Goal: Task Accomplishment & Management: Complete application form

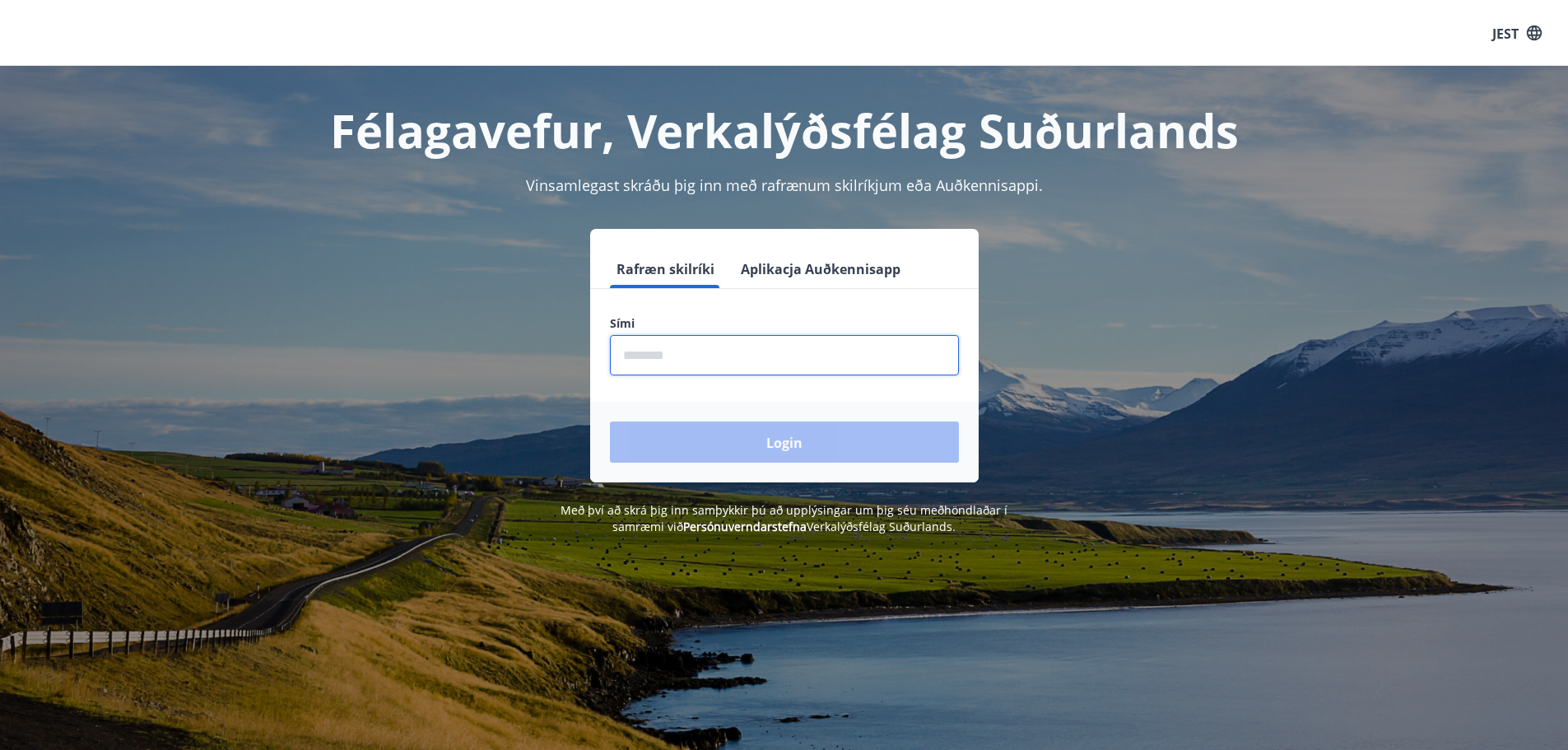
click at [753, 368] on input "phone" at bounding box center [784, 355] width 349 height 40
type input "********"
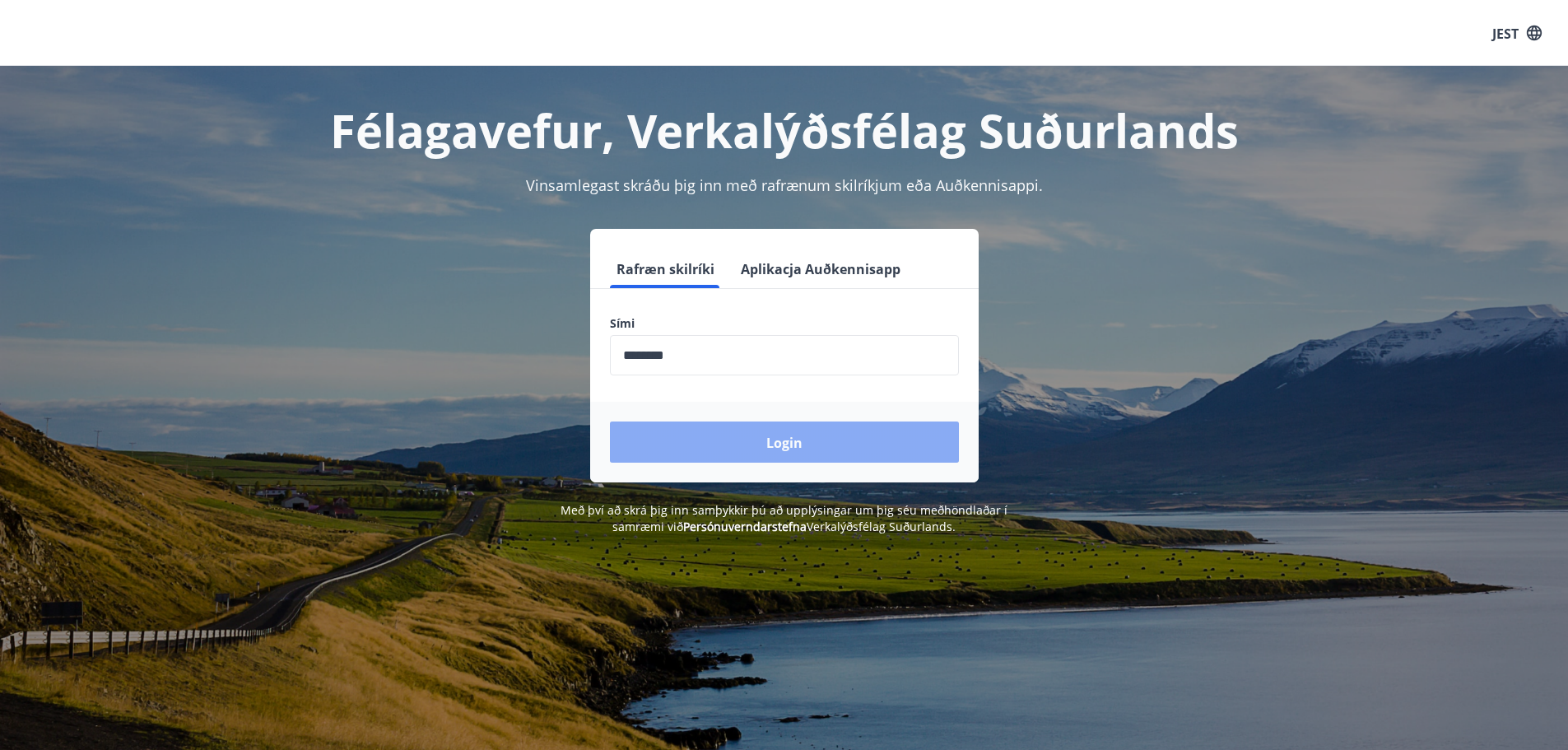
click at [758, 437] on button "Login" at bounding box center [784, 442] width 349 height 41
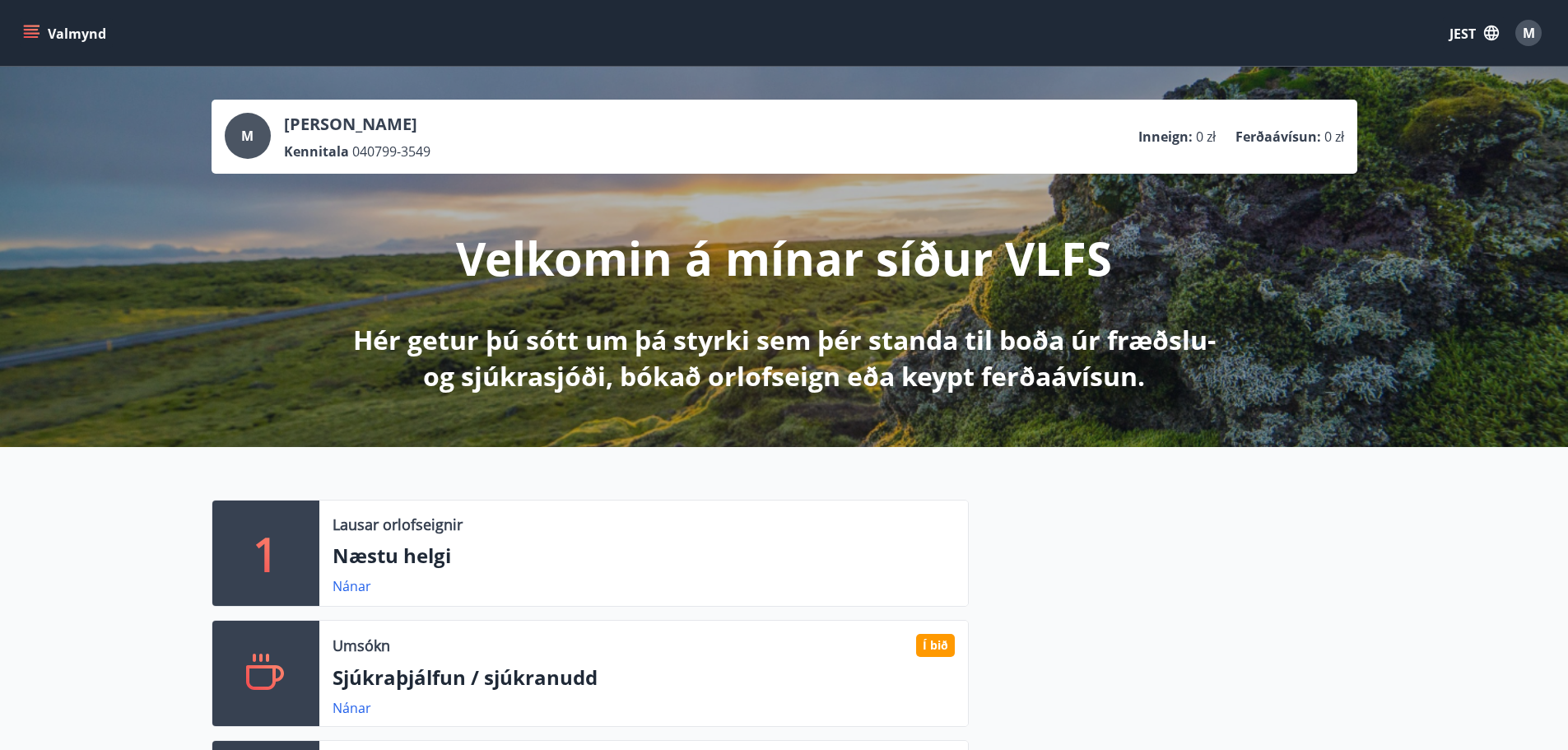
click at [1479, 34] on button "JEST" at bounding box center [1474, 33] width 63 height 31
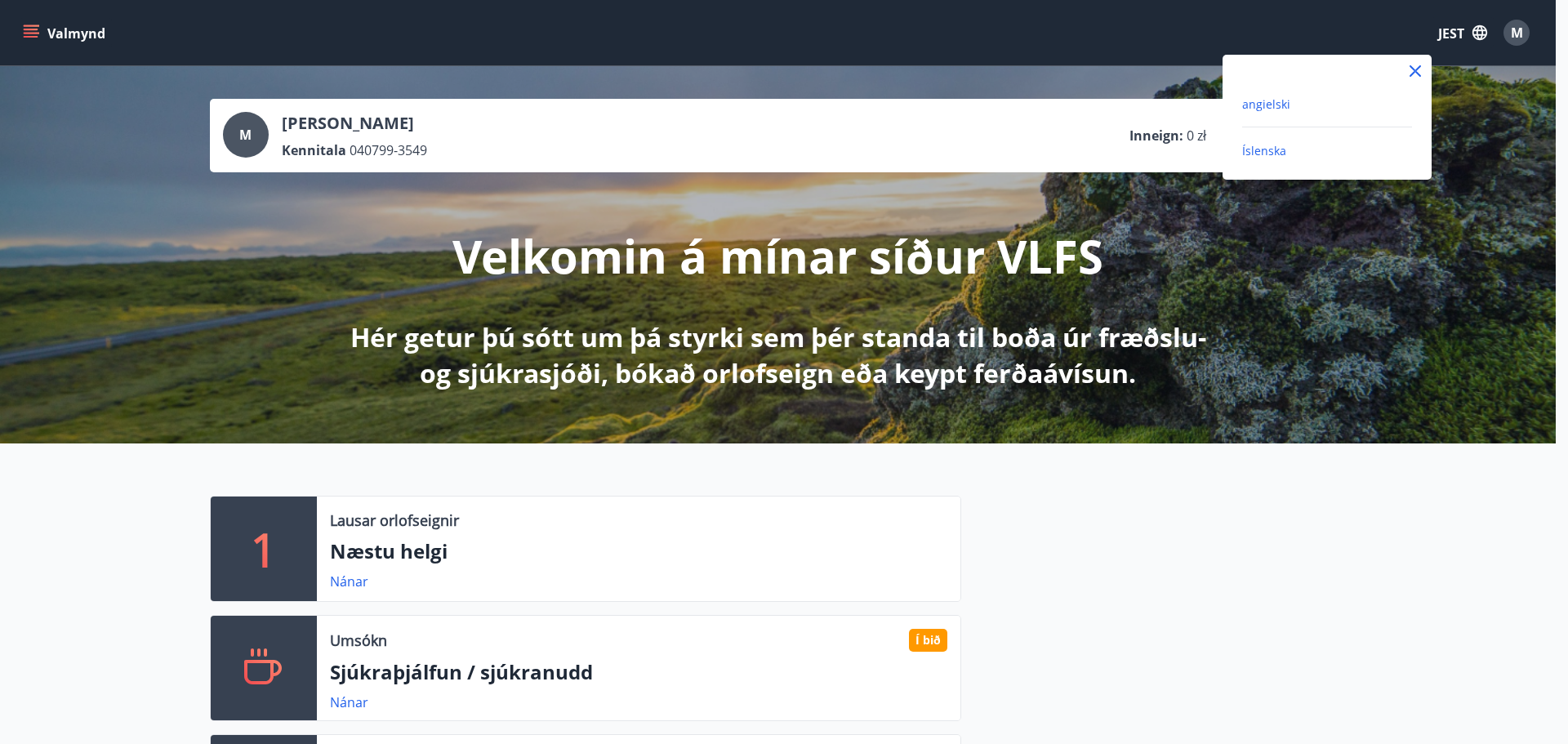
click at [1269, 110] on font "angielski" at bounding box center [1266, 103] width 48 height 15
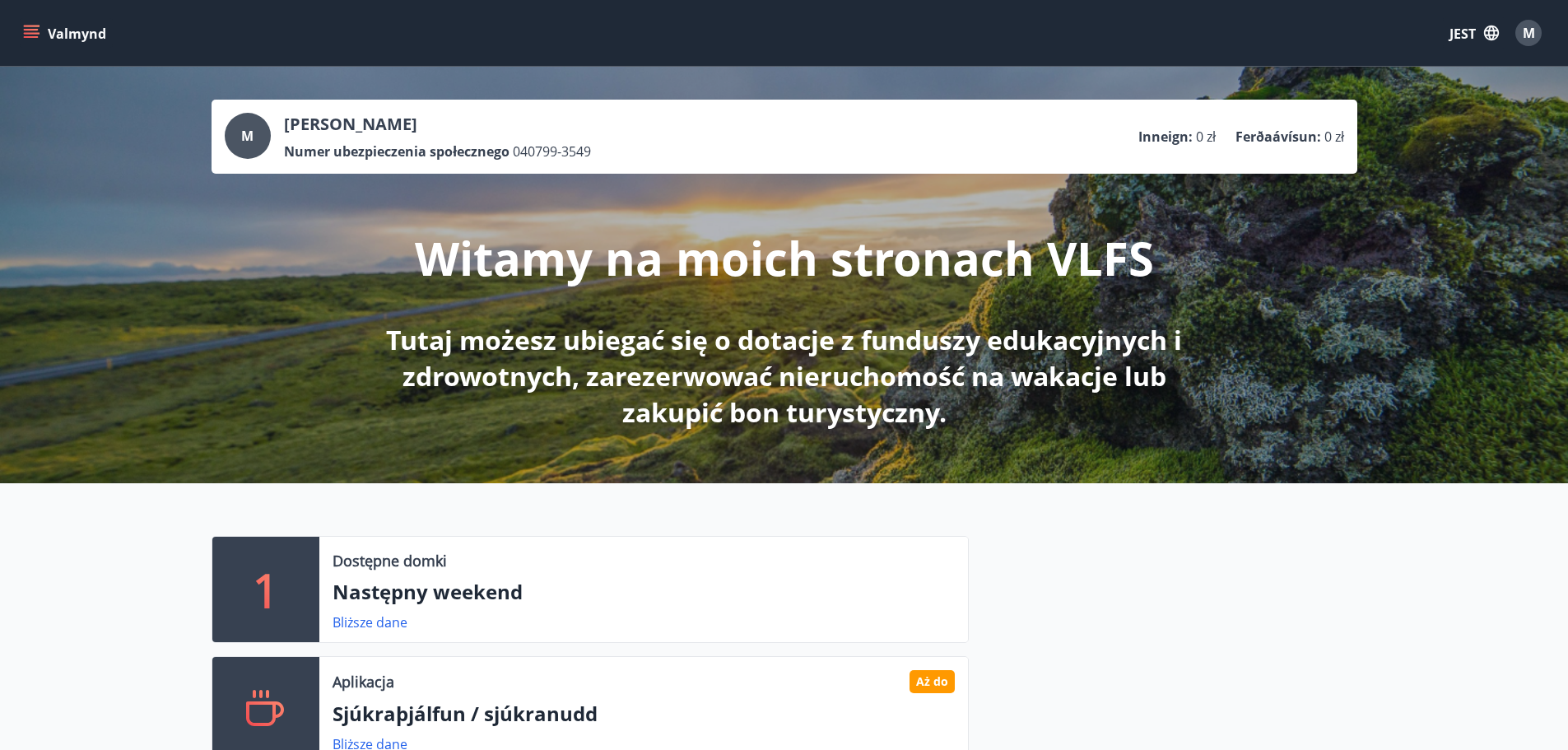
scroll to position [344, 0]
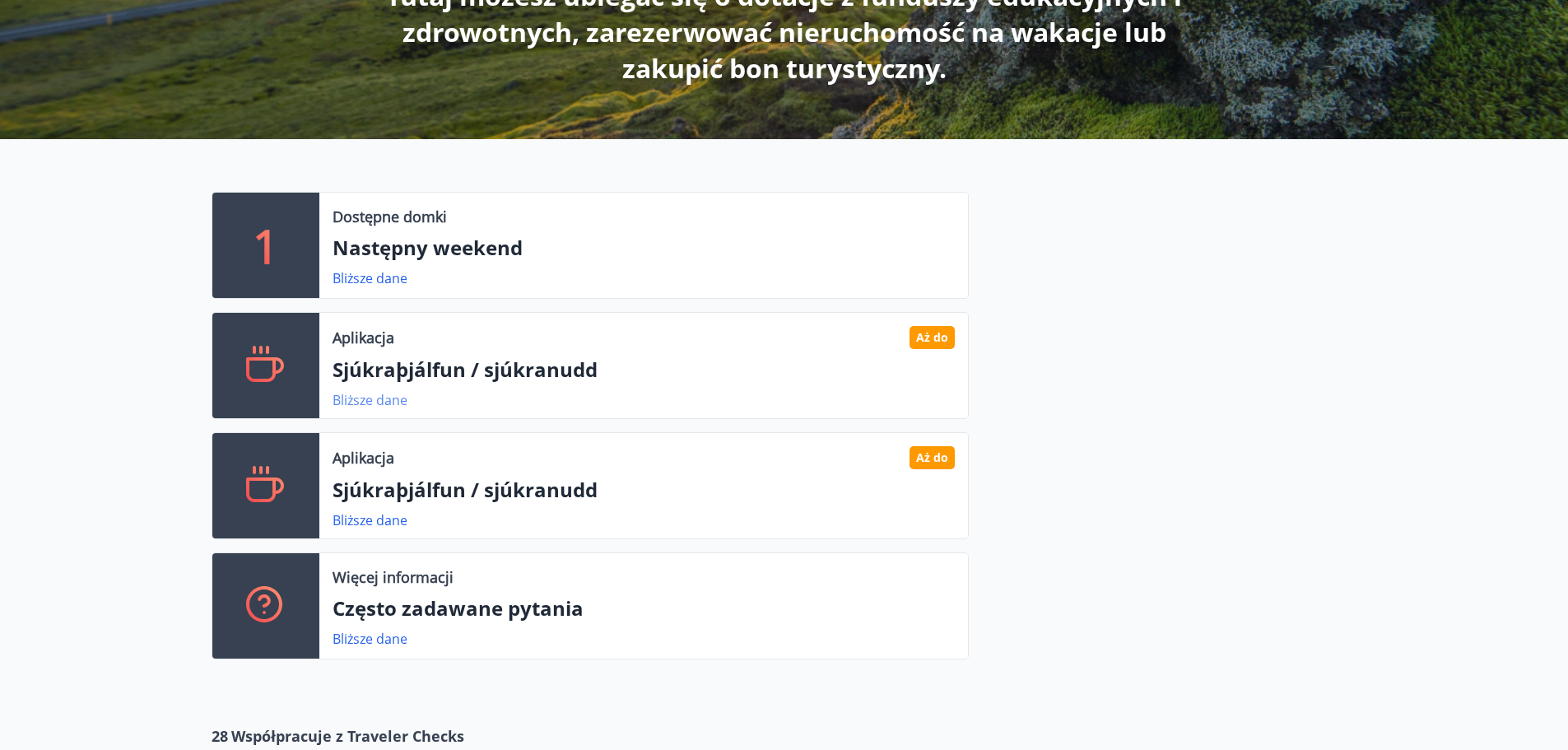
click at [387, 400] on font "Bliższe dane" at bounding box center [370, 400] width 75 height 18
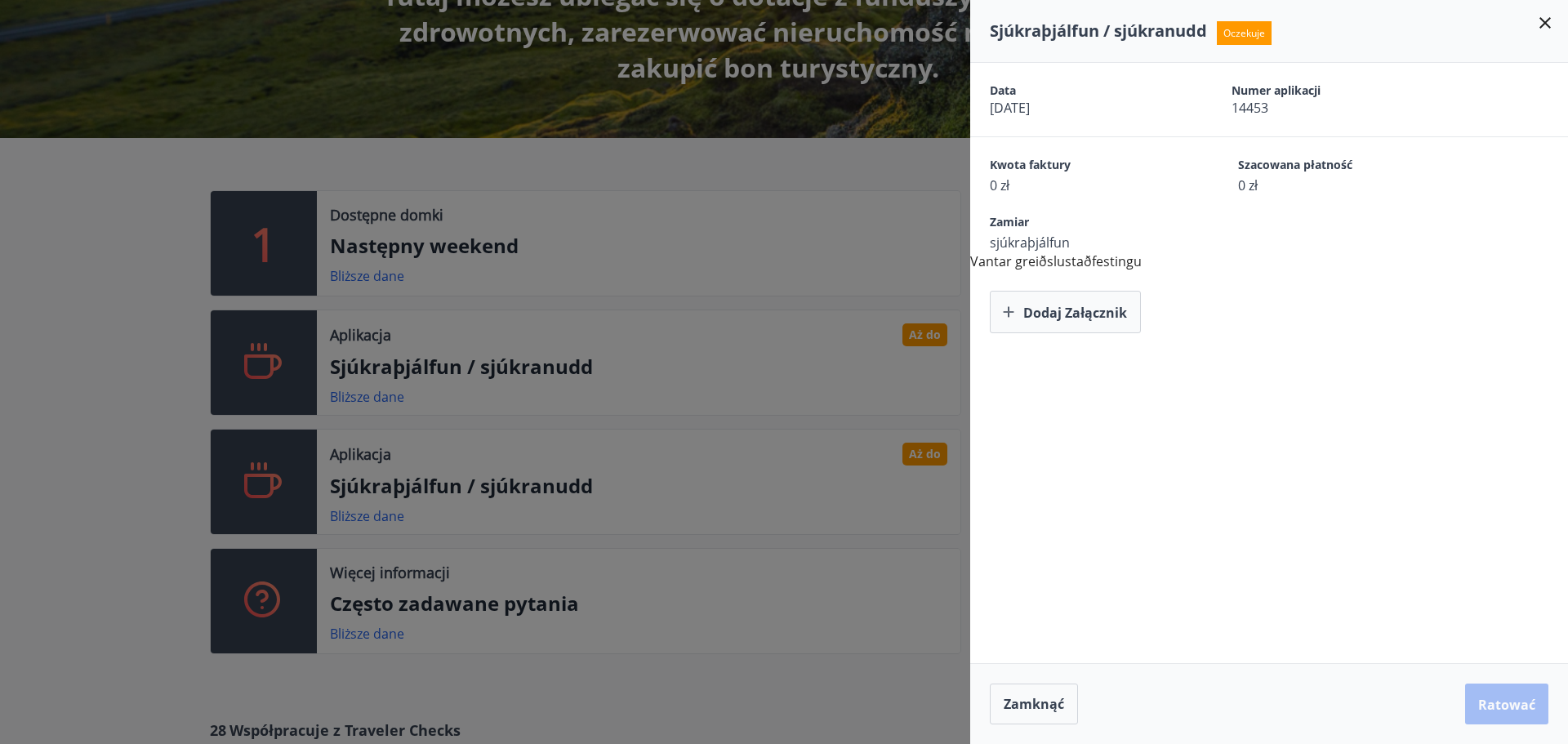
click at [875, 236] on div at bounding box center [784, 372] width 1568 height 744
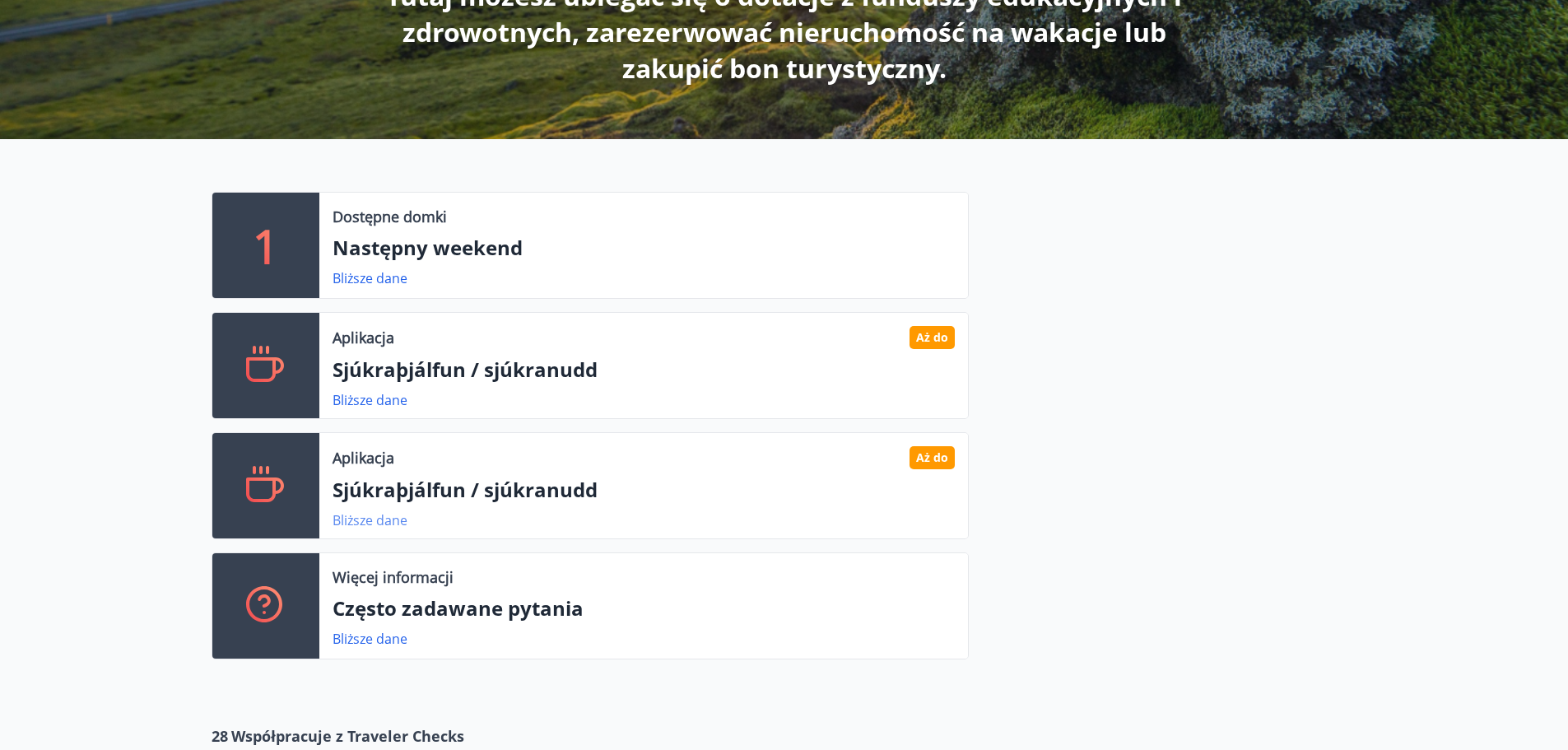
click at [362, 516] on font "Bliższe dane" at bounding box center [370, 520] width 75 height 18
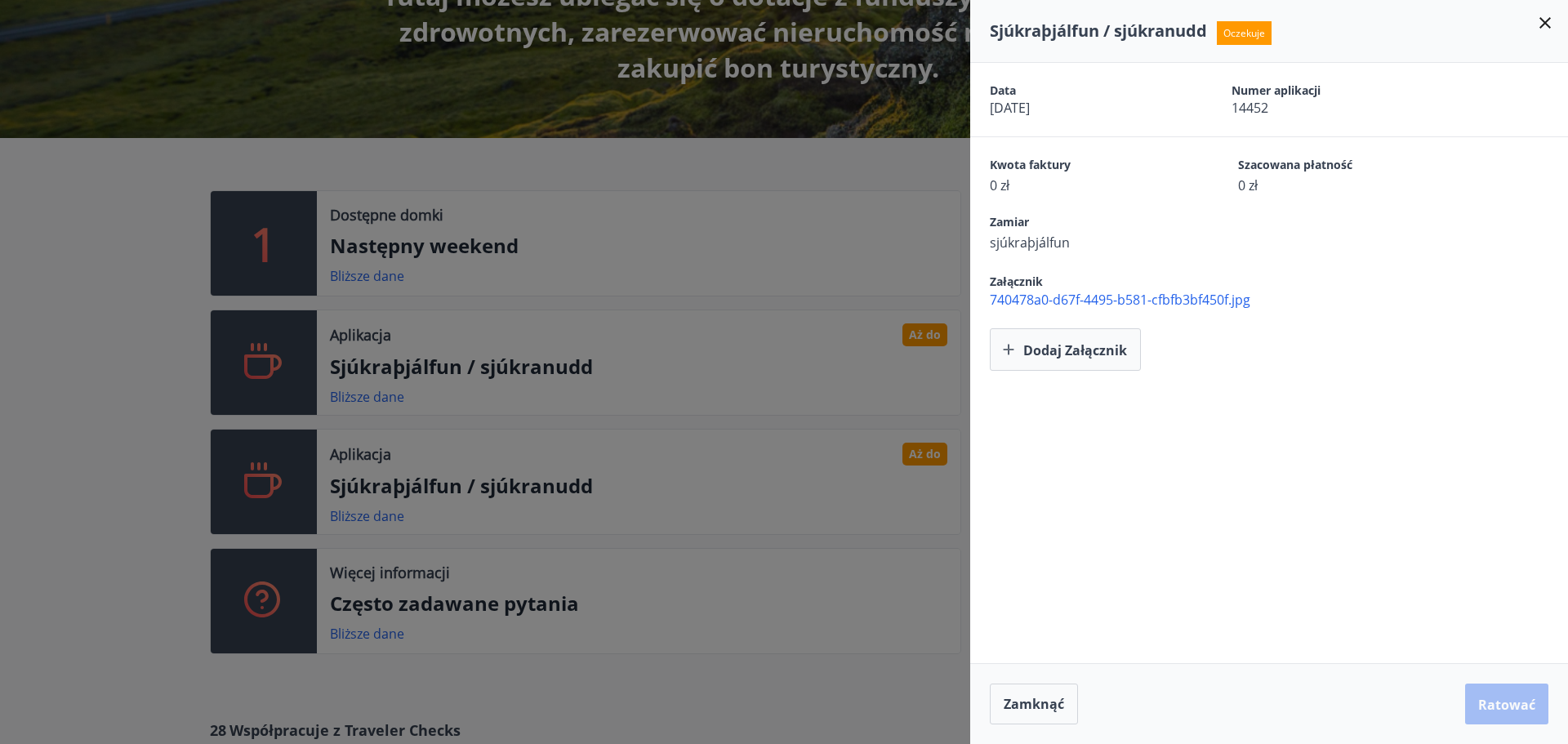
click at [625, 461] on div at bounding box center [784, 372] width 1568 height 744
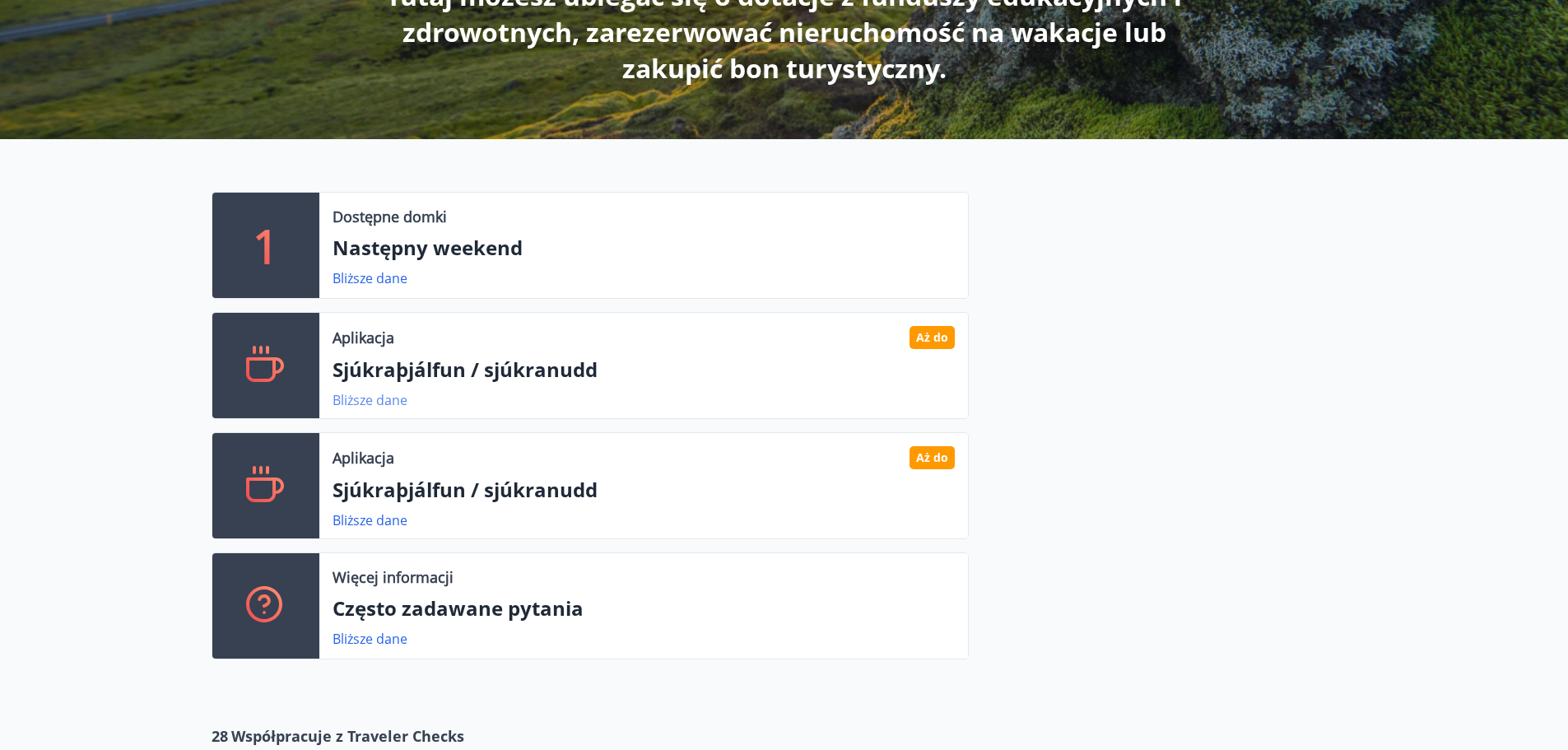
click at [392, 406] on font "Bliższe dane" at bounding box center [370, 400] width 75 height 18
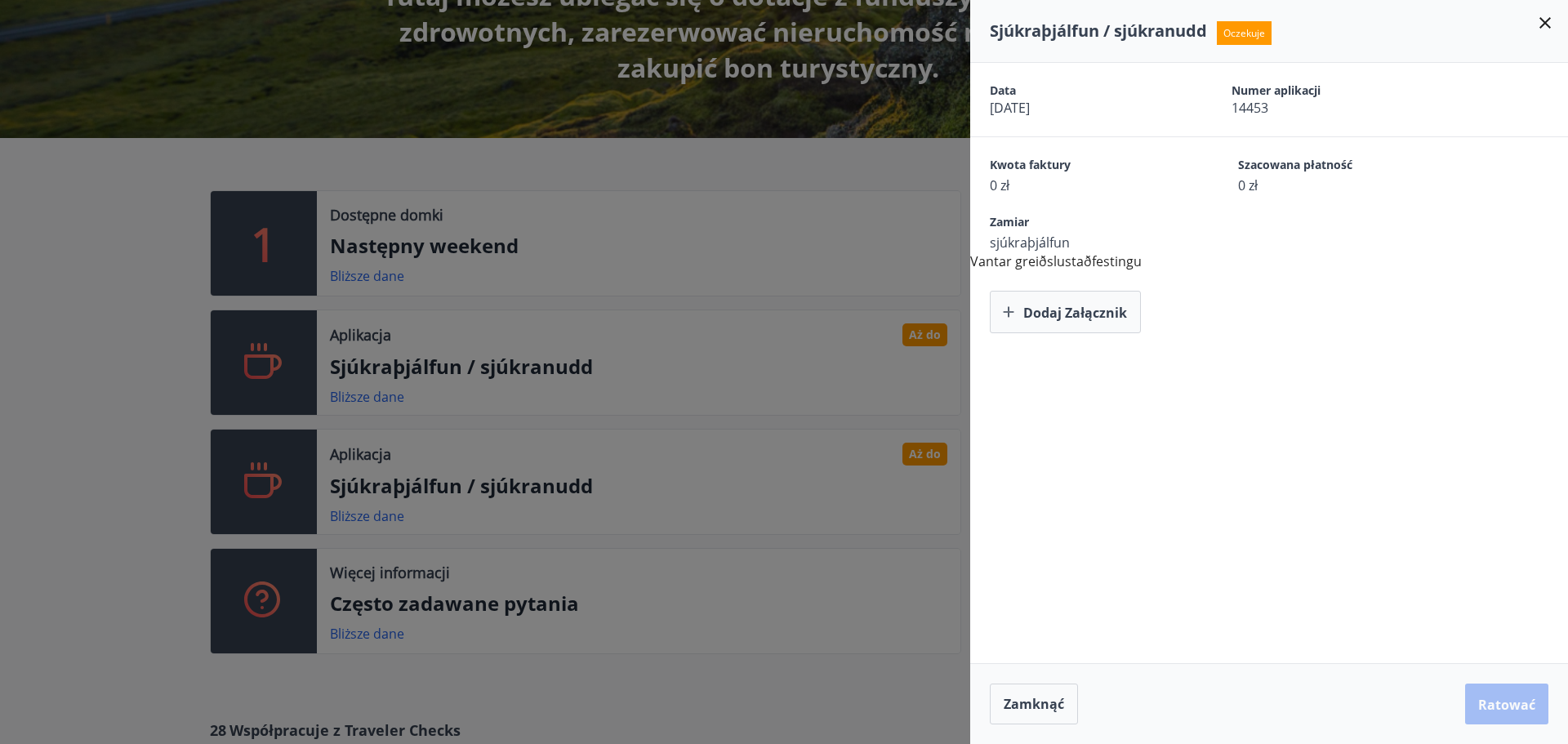
click at [626, 358] on div at bounding box center [784, 372] width 1568 height 744
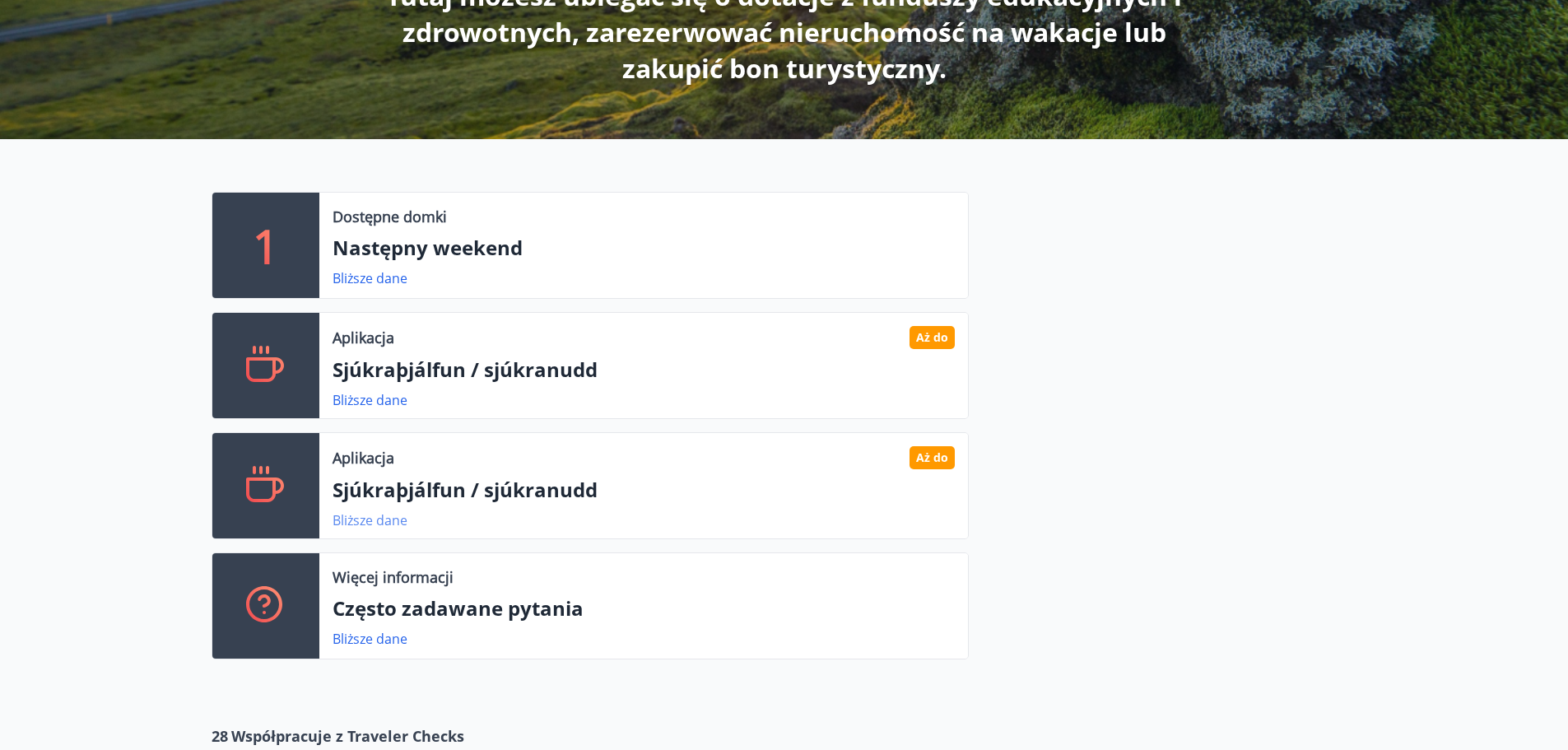
click at [387, 523] on font "Bliższe dane" at bounding box center [370, 520] width 75 height 18
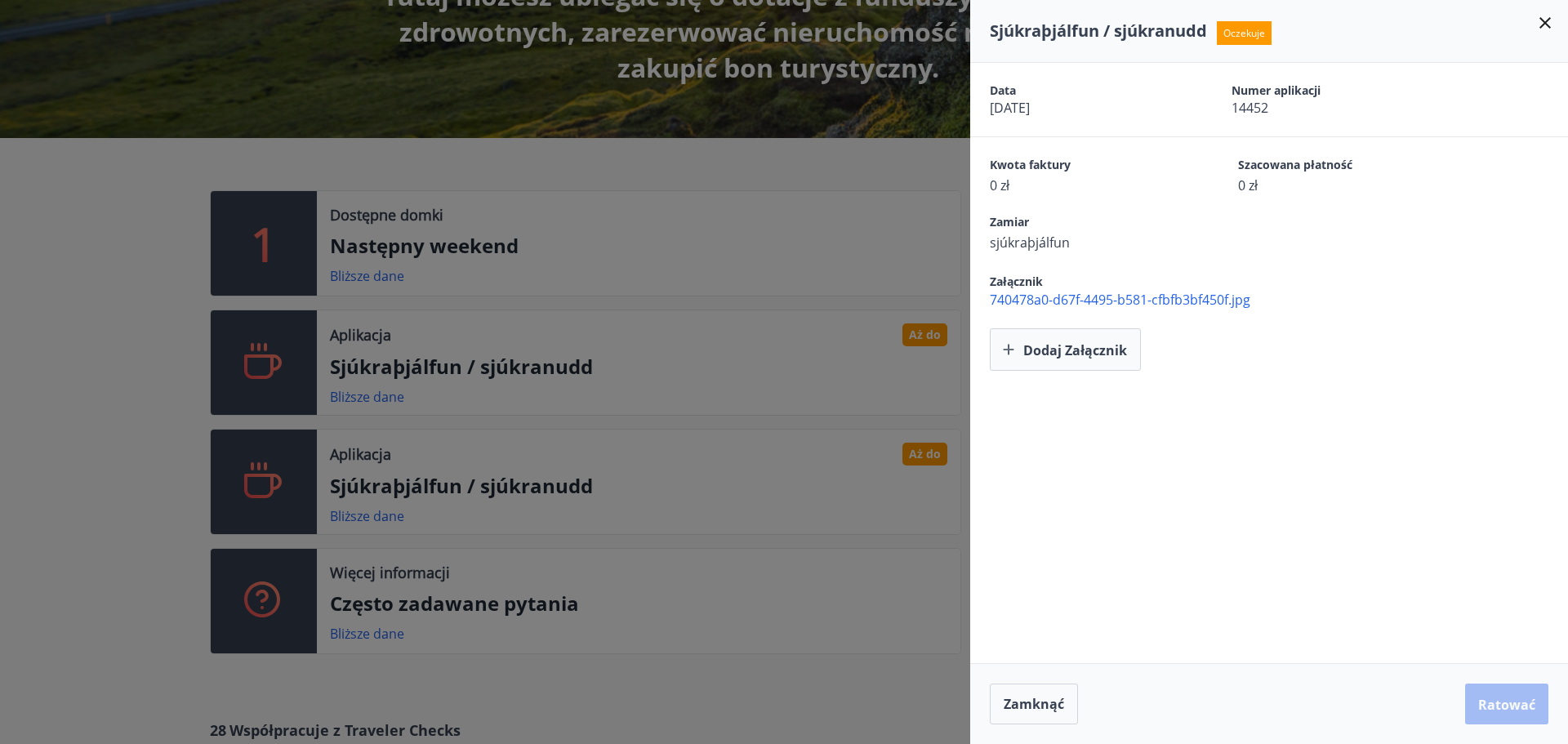
click at [1104, 302] on font "740478a0-d67f-4495-b581-cfbfb3bf450f.jpg" at bounding box center [1120, 300] width 261 height 18
click at [628, 331] on div at bounding box center [784, 372] width 1568 height 744
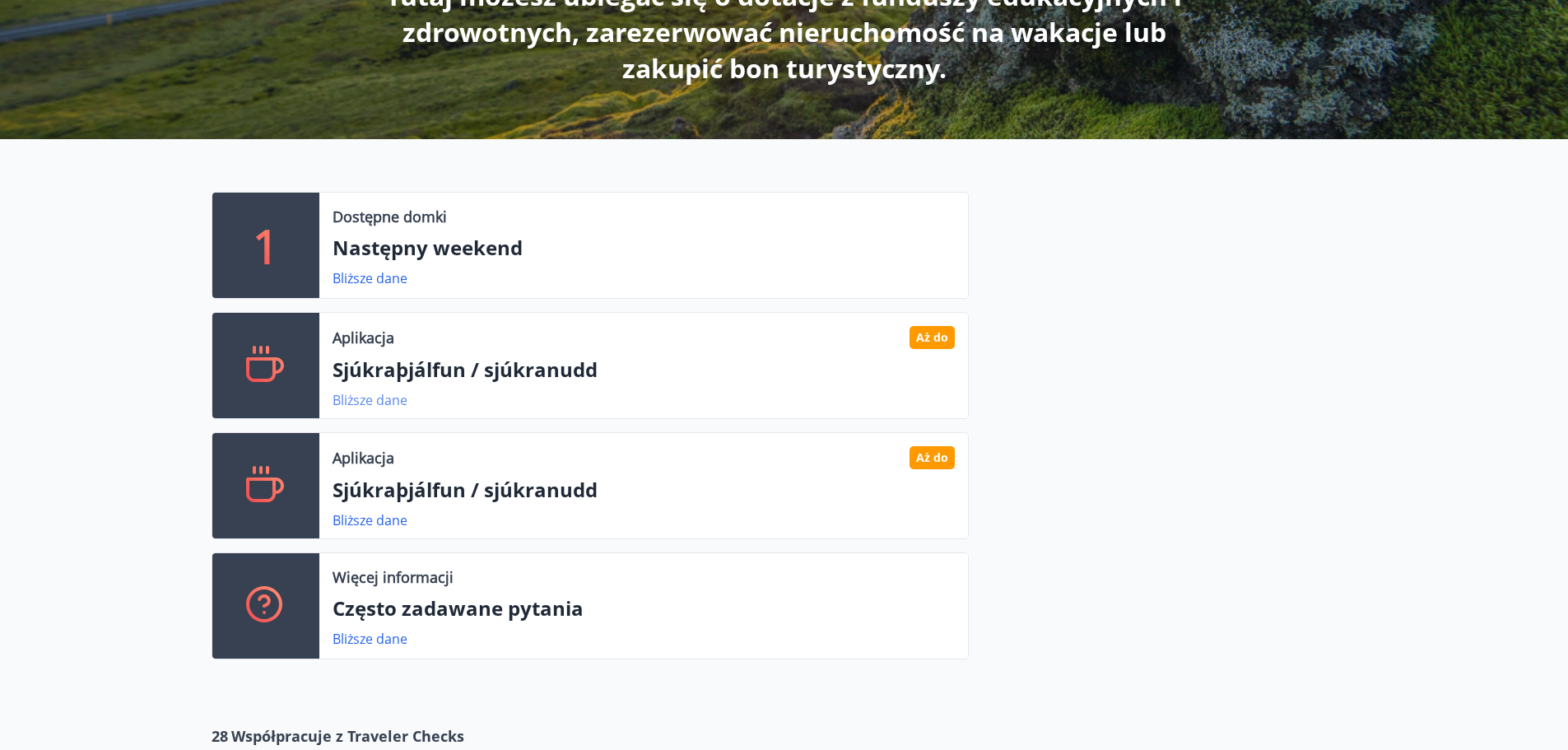
click at [369, 407] on font "Bliższe dane" at bounding box center [370, 400] width 75 height 18
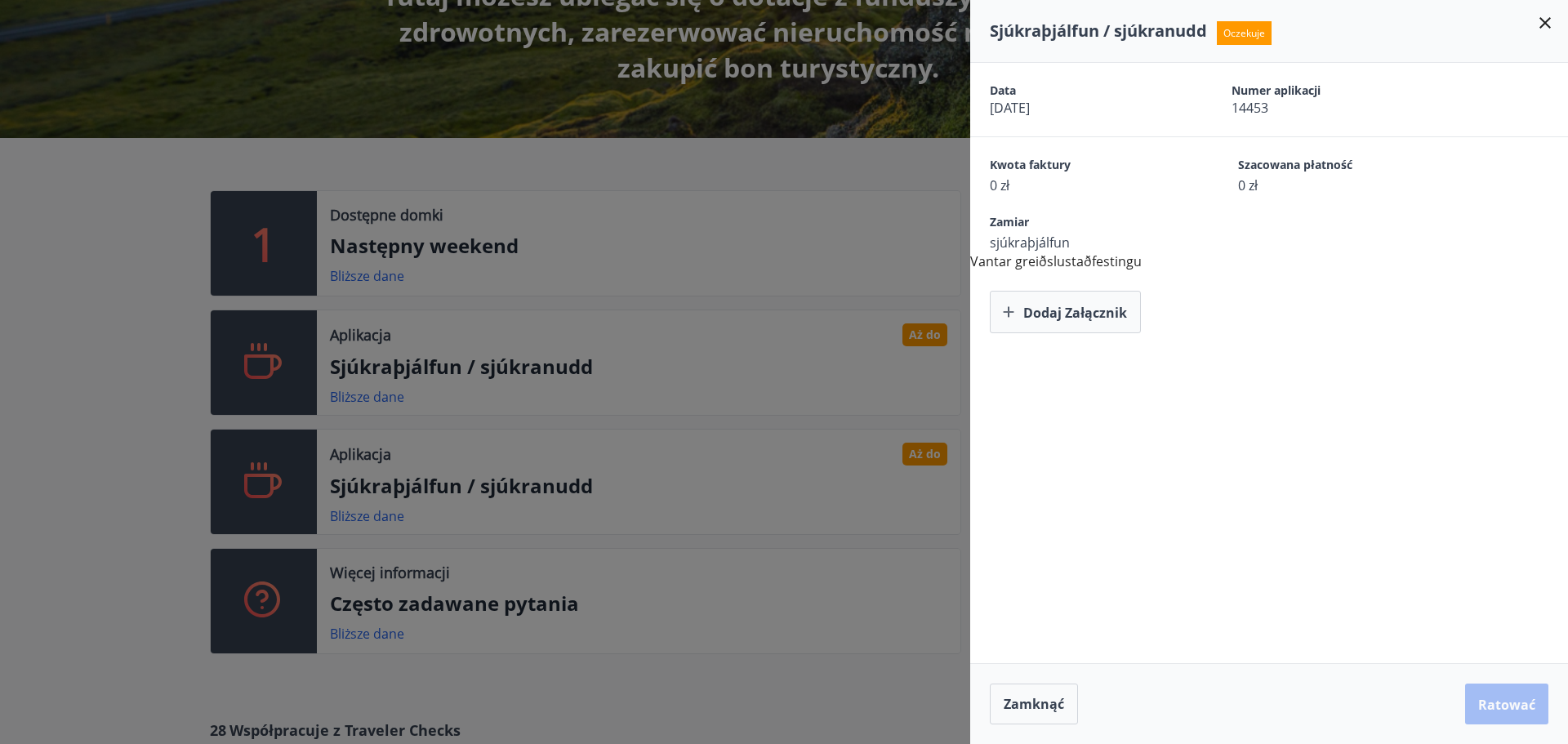
click at [1012, 236] on font "sjúkraþjálfun" at bounding box center [1029, 243] width 80 height 18
click at [1002, 222] on font "Zamiar" at bounding box center [1009, 221] width 39 height 15
click at [1010, 249] on font "sjúkraþjálfun" at bounding box center [1029, 243] width 80 height 18
click at [1010, 250] on font "sjúkraþjálfun" at bounding box center [1029, 243] width 80 height 18
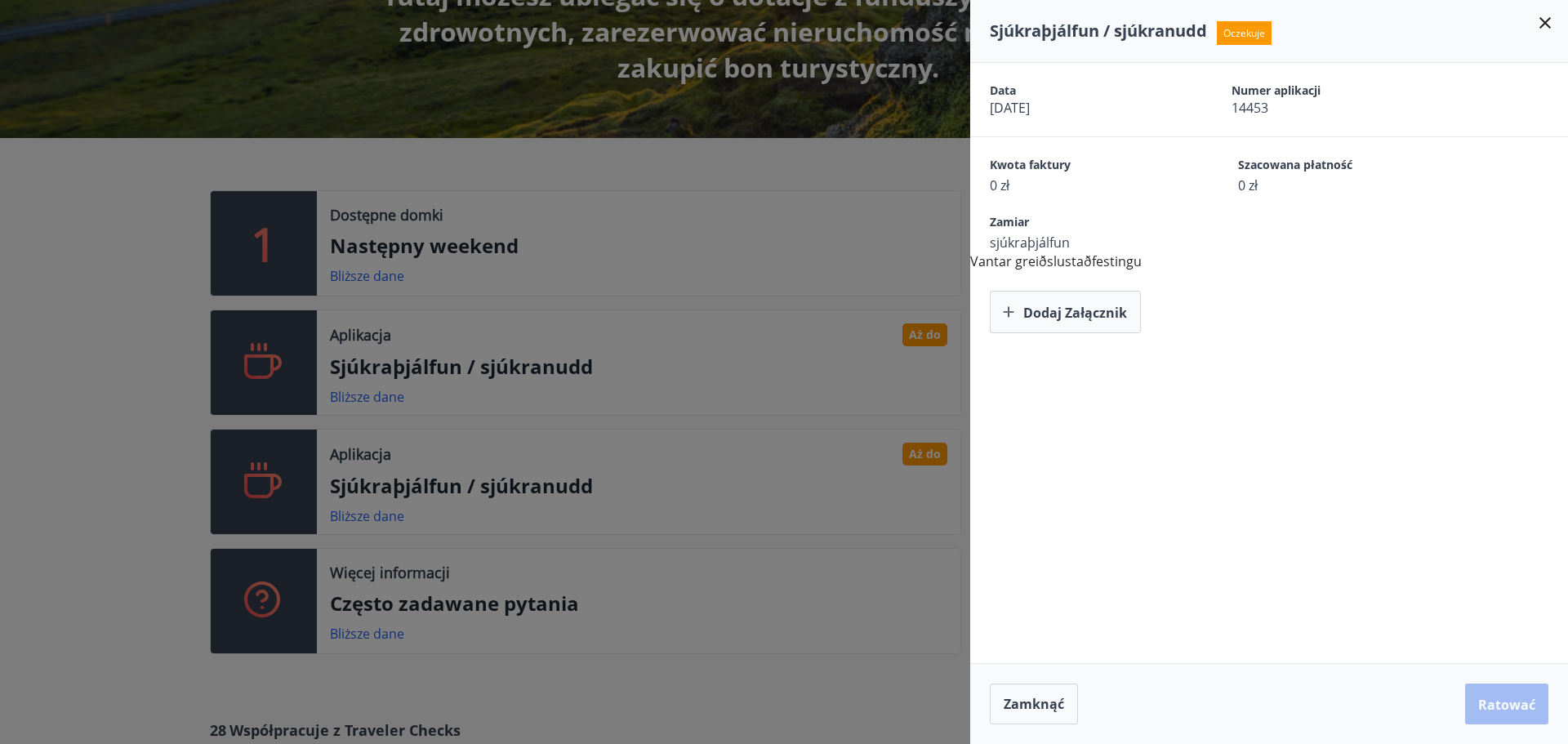
click at [1053, 265] on font "Vantar greiðslustaðfestingu" at bounding box center [1055, 262] width 171 height 18
click at [599, 373] on div at bounding box center [784, 372] width 1568 height 744
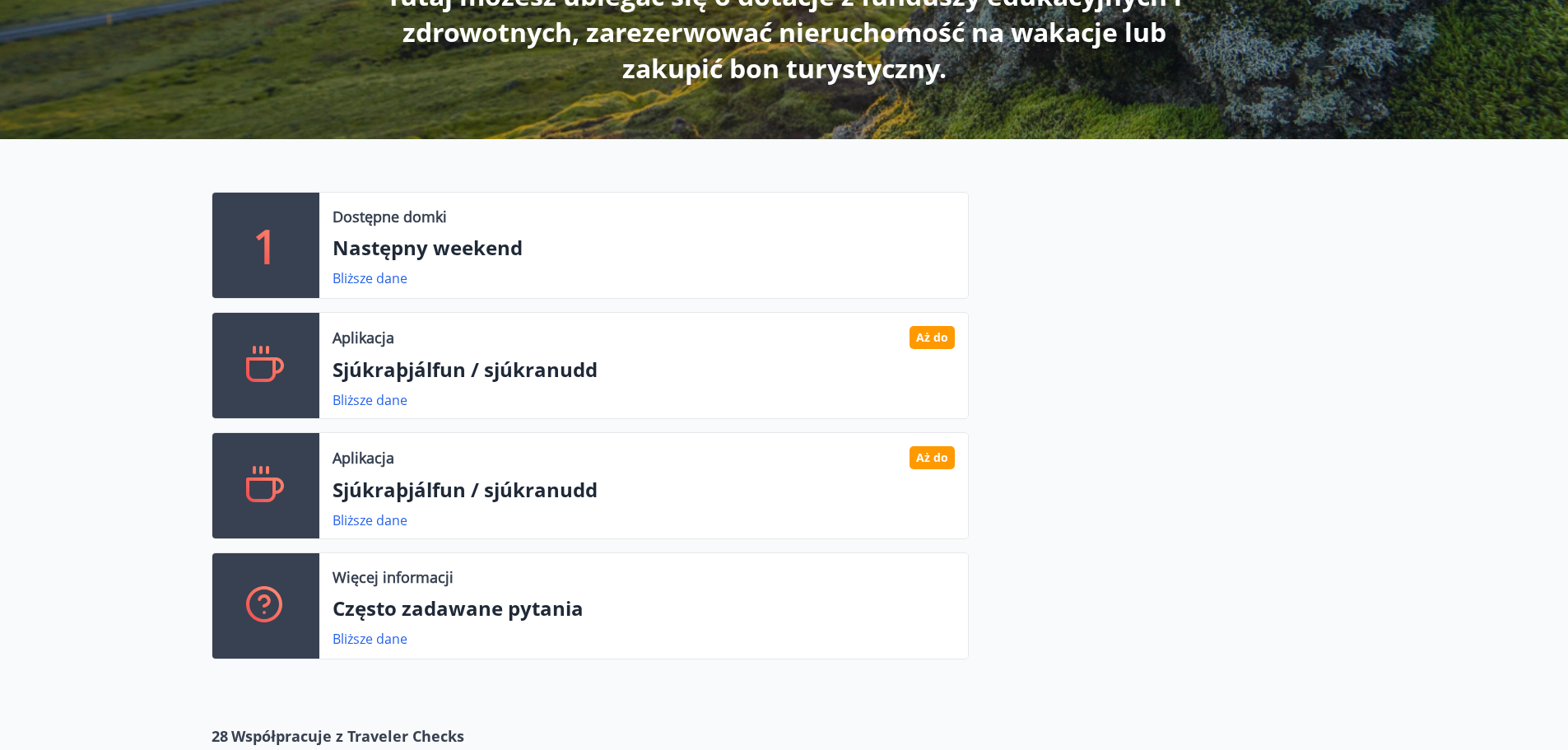
click at [141, 390] on div "1 Dostępne domki Następny weekend Bliższe dane Aplikacja Aż do Sjúkraþjálfun / …" at bounding box center [784, 418] width 1568 height 559
click at [371, 521] on font "Bliższe dane" at bounding box center [370, 520] width 75 height 18
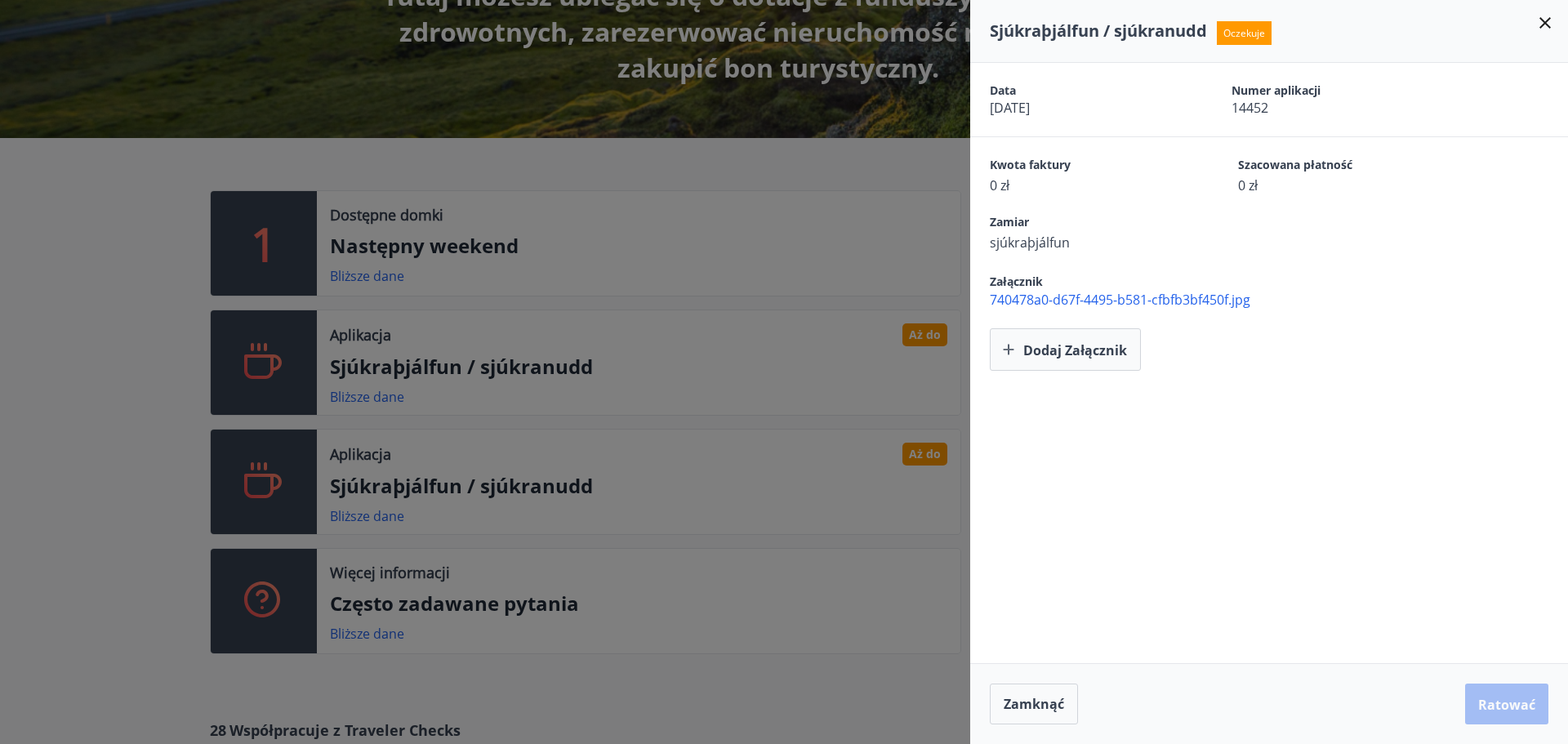
click at [1102, 299] on font "740478a0-d67f-4495-b581-cfbfb3bf450f.jpg" at bounding box center [1120, 300] width 261 height 18
click at [1029, 363] on button "Dodaj załącznik" at bounding box center [1065, 349] width 151 height 43
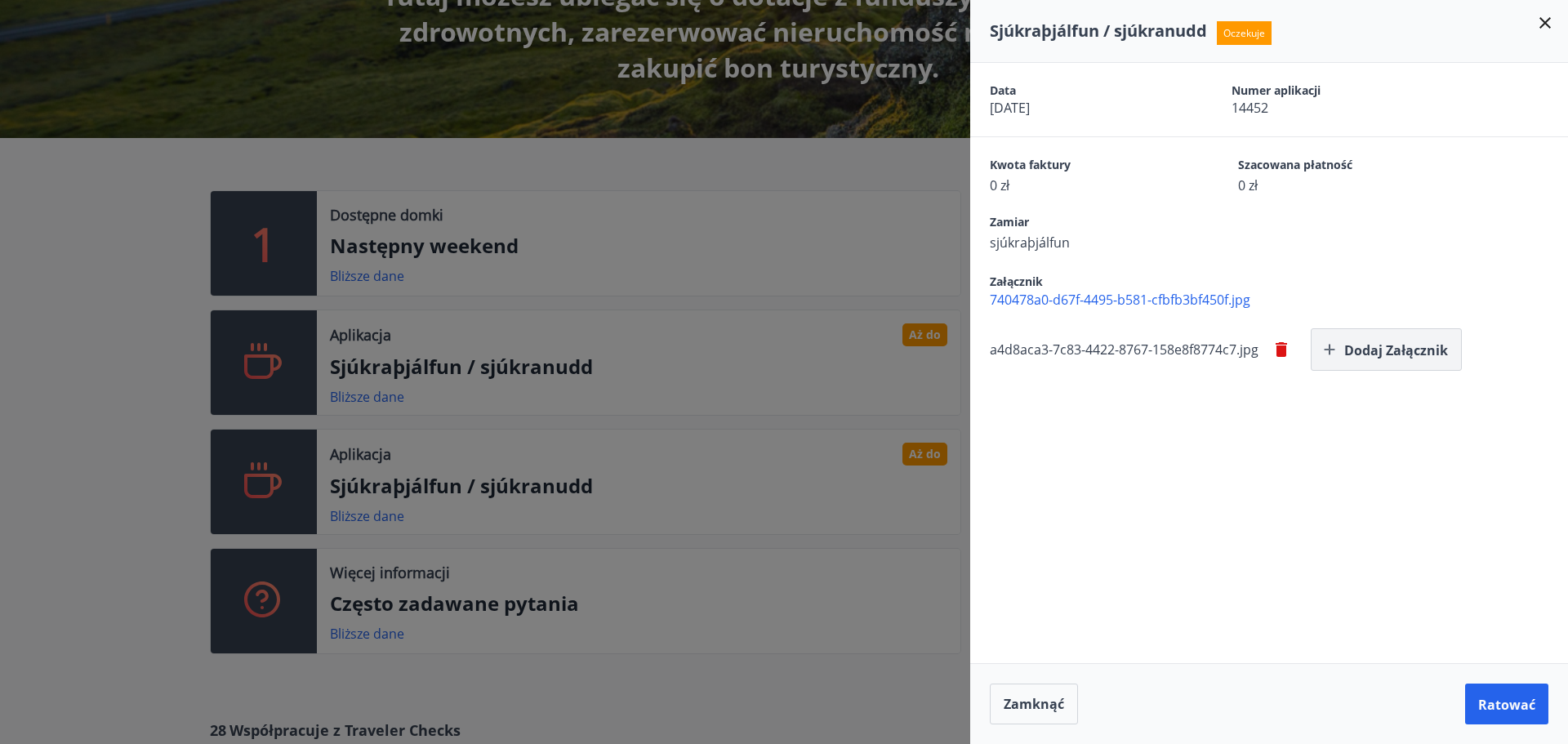
click at [1344, 350] on button "Dodaj załącznik" at bounding box center [1385, 349] width 151 height 43
click at [1251, 478] on div "Data 24.08.2025 Numer aplikacji 14452 Kwota faktury 0 zł Szacowana płatność 0 z…" at bounding box center [1268, 362] width 598 height 600
click at [1486, 710] on font "Ratować" at bounding box center [1506, 704] width 57 height 18
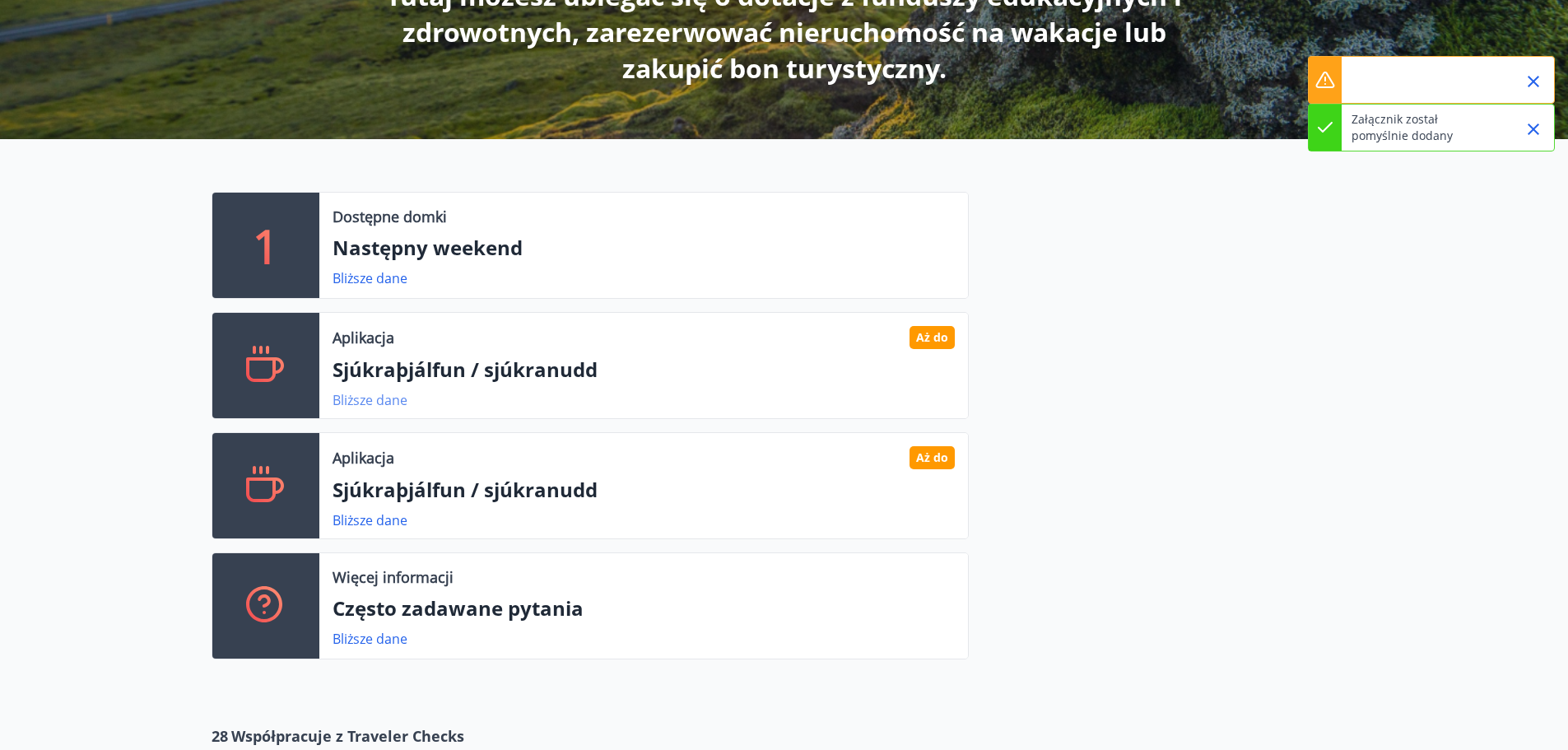
click at [370, 402] on font "Bliższe dane" at bounding box center [370, 400] width 75 height 18
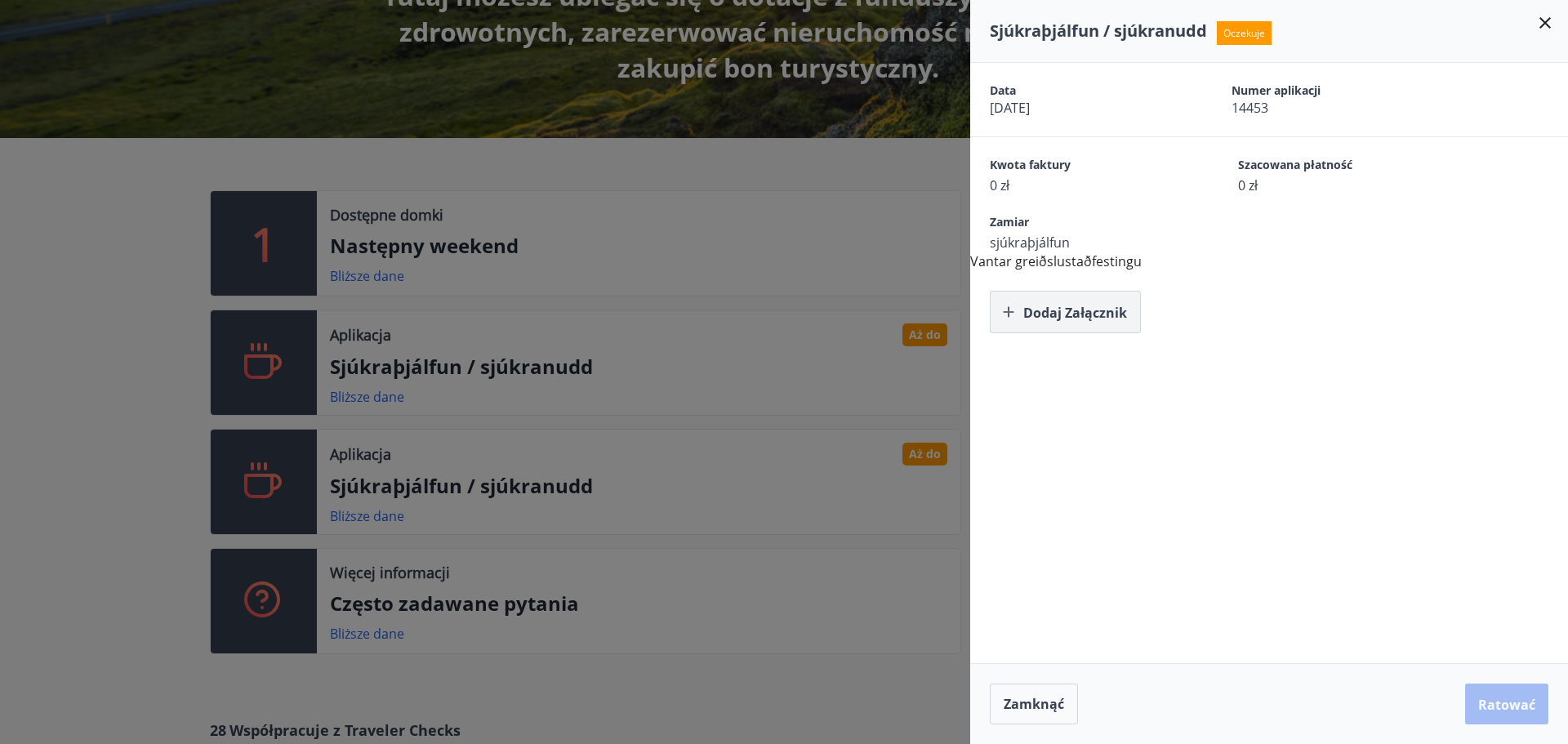
click at [1085, 315] on font "Dodaj załącznik" at bounding box center [1075, 312] width 104 height 18
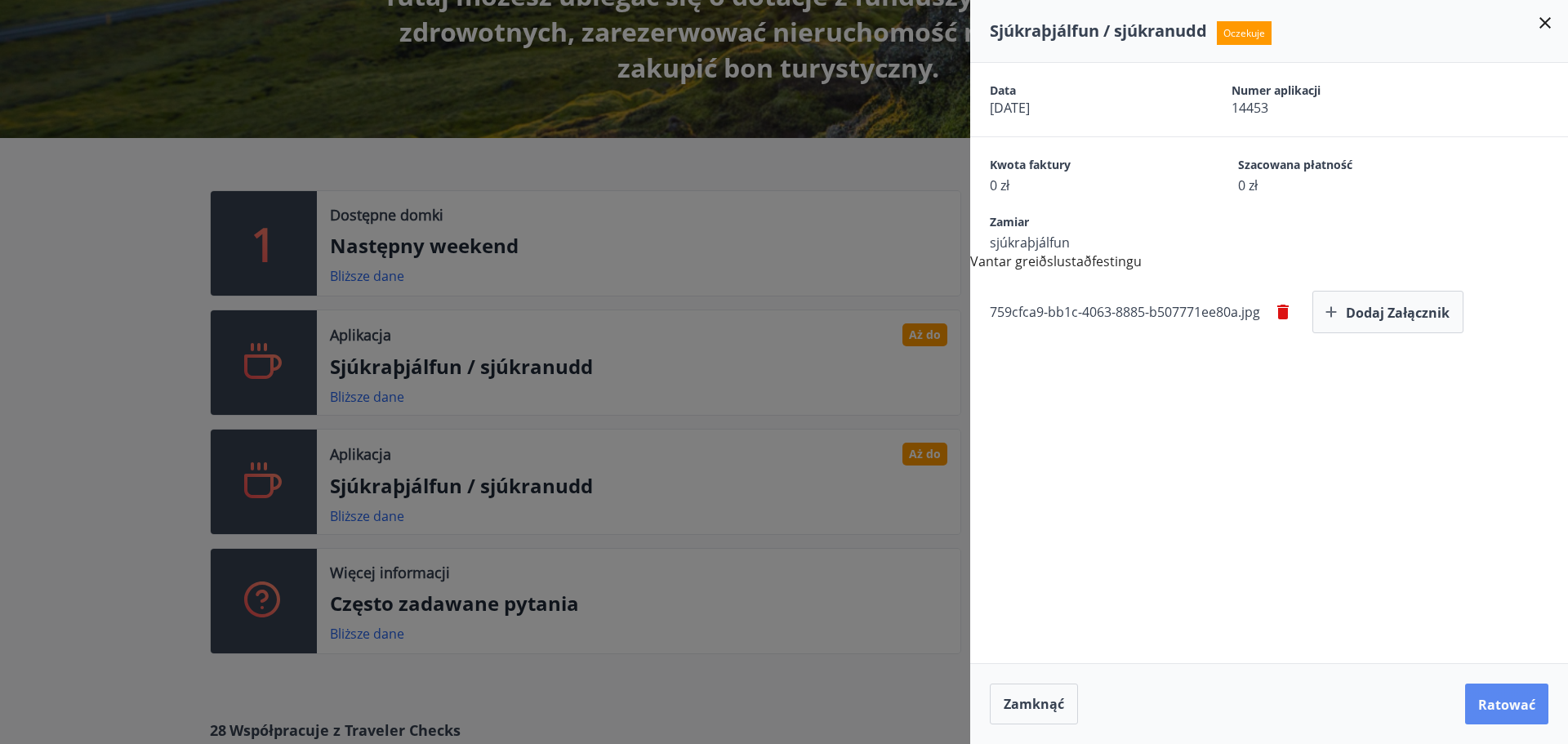
click at [1505, 700] on font "Ratować" at bounding box center [1506, 704] width 57 height 18
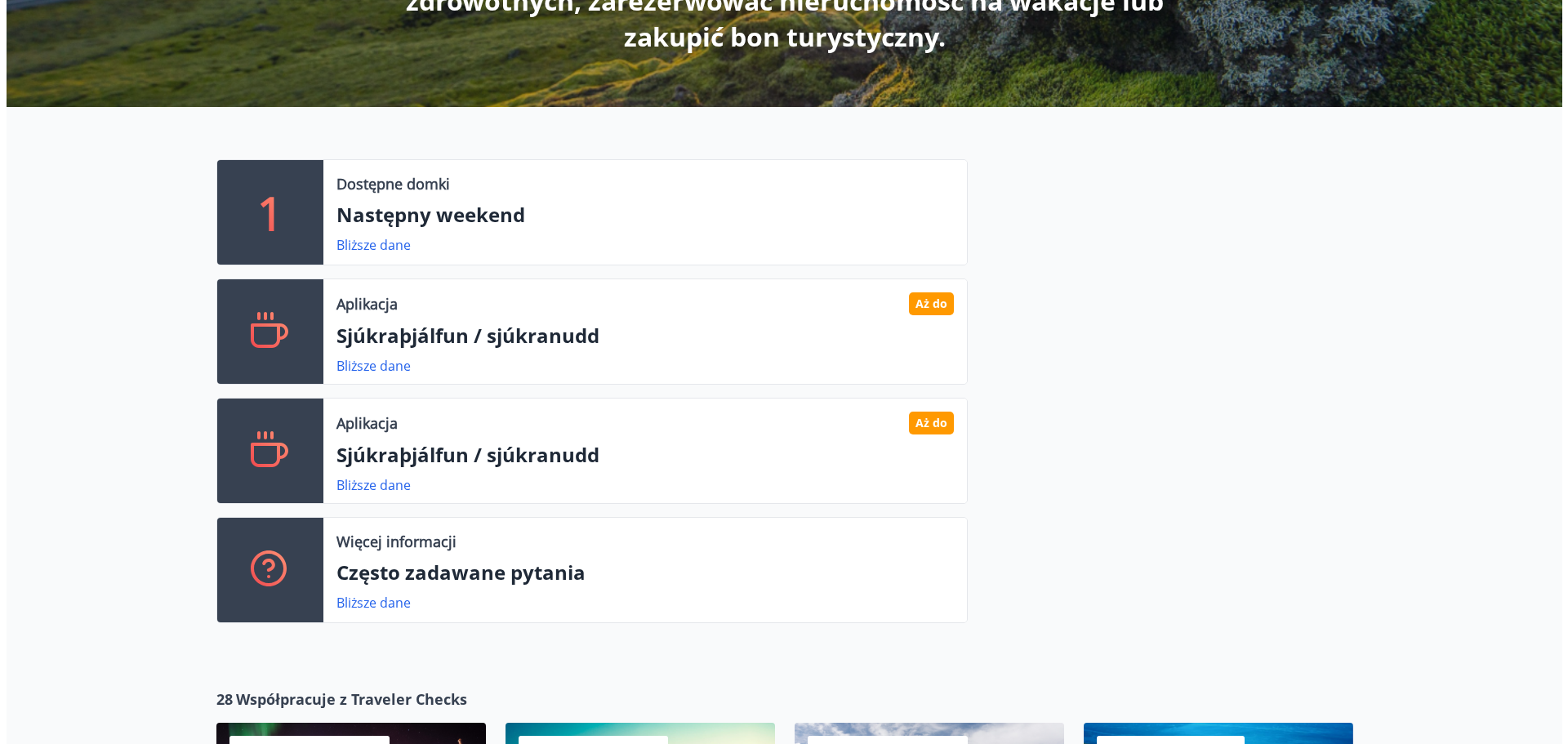
scroll to position [0, 0]
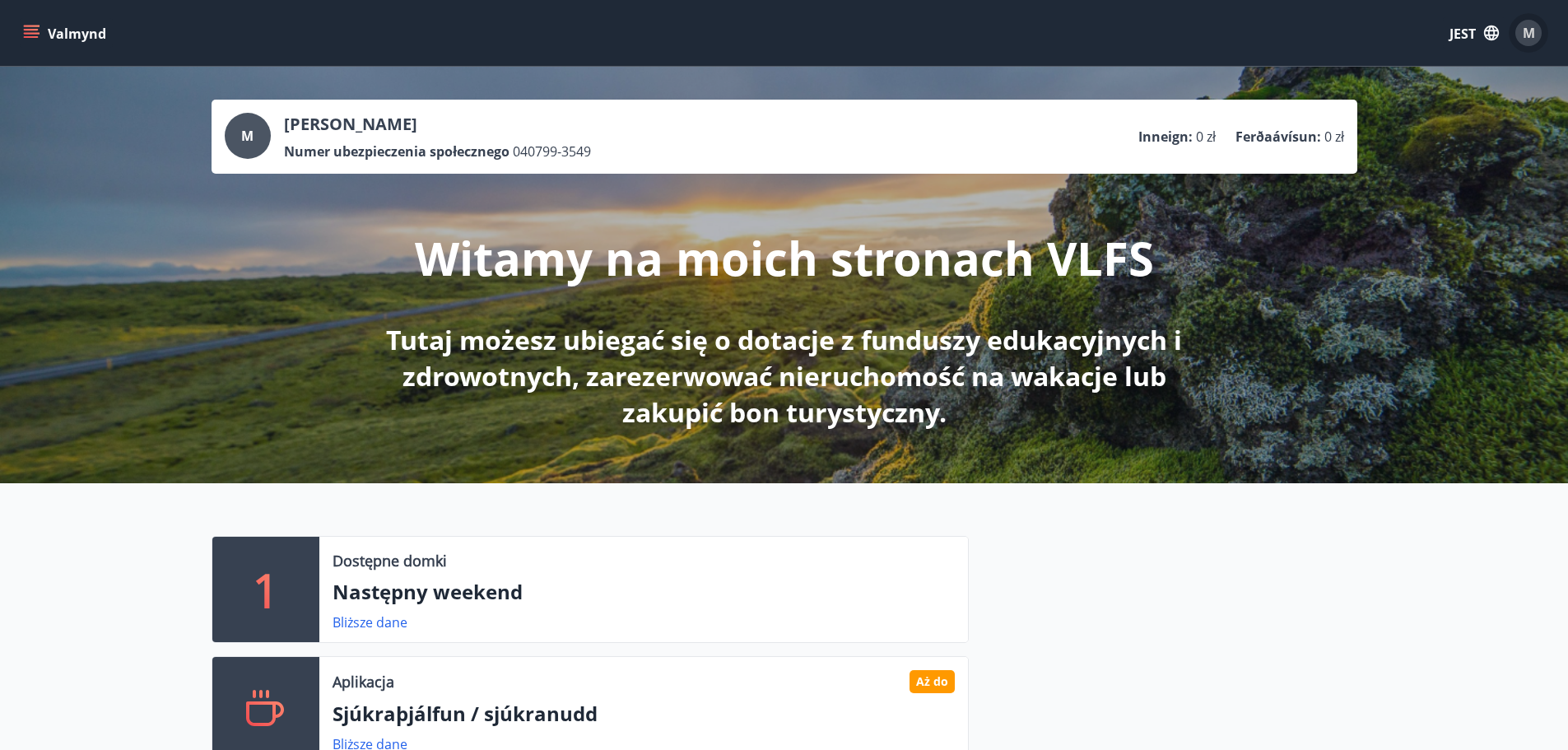
click at [1532, 37] on font "M" at bounding box center [1529, 33] width 13 height 18
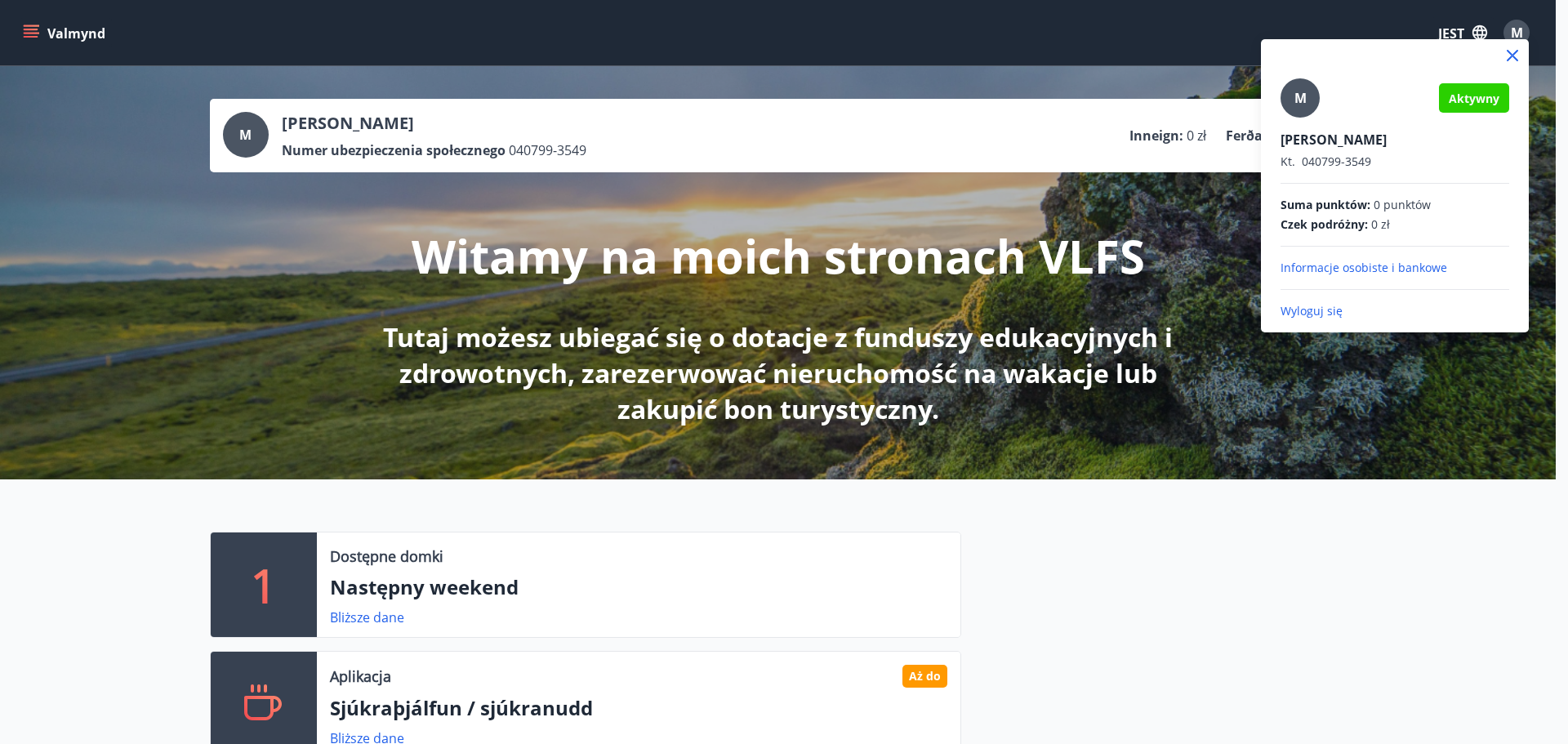
click at [1318, 309] on font "Wyloguj się" at bounding box center [1311, 310] width 62 height 15
